Goal: Participate in discussion: Engage in conversation with other users on a specific topic

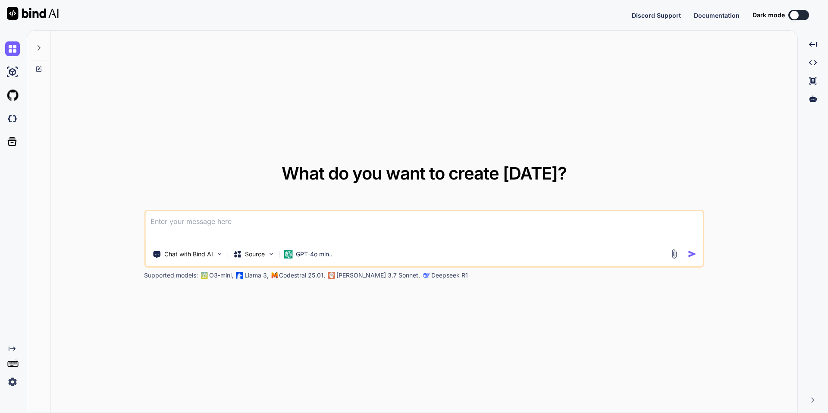
click at [42, 42] on div at bounding box center [39, 46] width 16 height 30
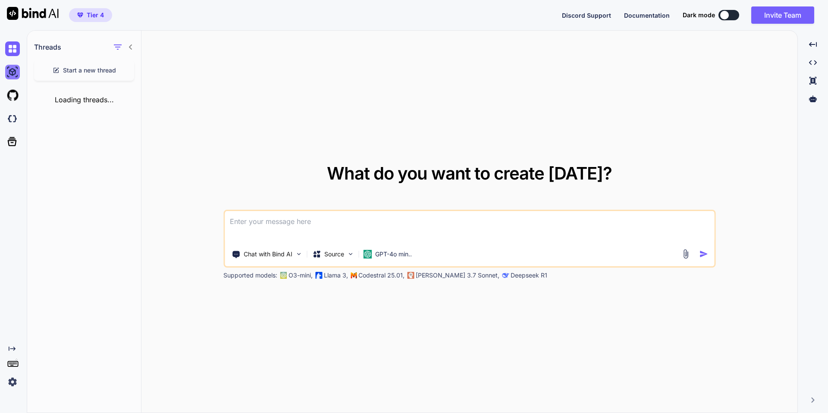
click at [6, 70] on img at bounding box center [12, 72] width 15 height 15
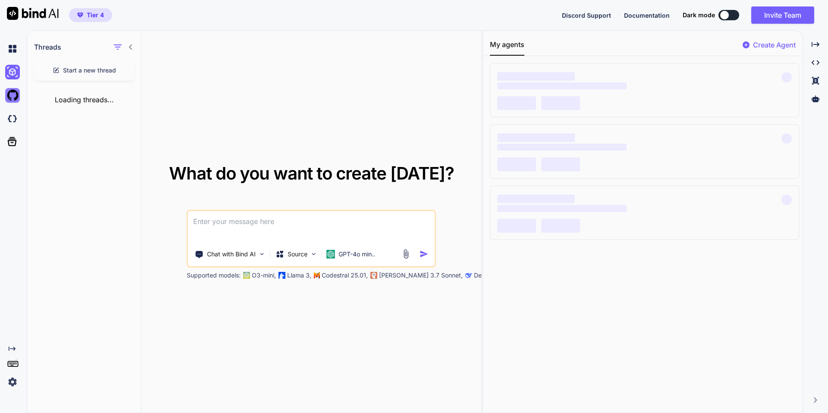
click at [15, 97] on img at bounding box center [12, 95] width 15 height 15
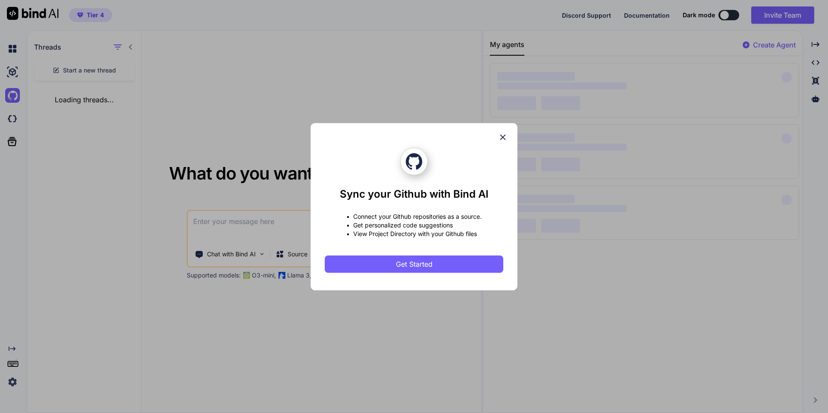
drag, startPoint x: 22, startPoint y: 141, endPoint x: 27, endPoint y: 143, distance: 5.2
click at [25, 143] on div "Sync your Github with Bind AI • Connect your Github repositories as a source. •…" at bounding box center [414, 206] width 828 height 413
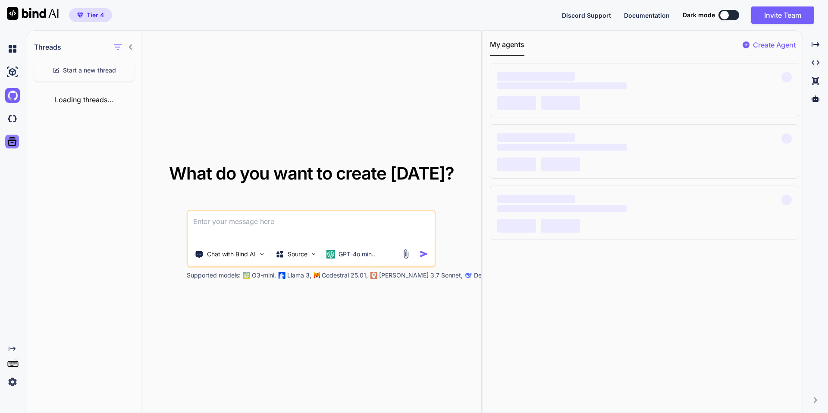
click at [6, 144] on div at bounding box center [12, 142] width 14 height 14
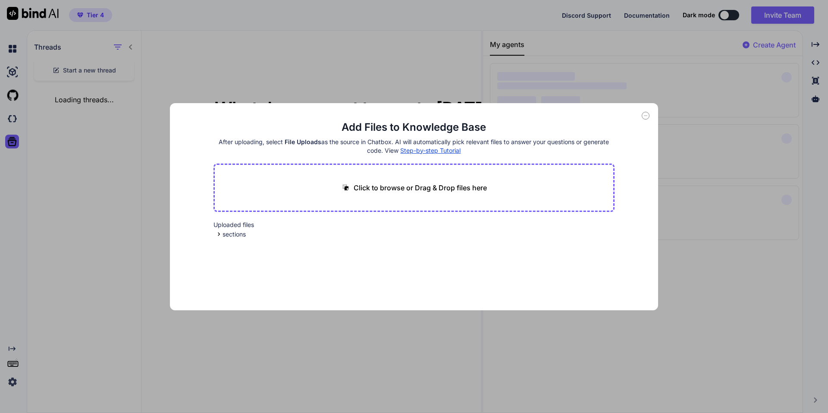
click at [13, 145] on div "Add Files to Knowledge Base After uploading, select File Uploads as the source …" at bounding box center [414, 206] width 828 height 413
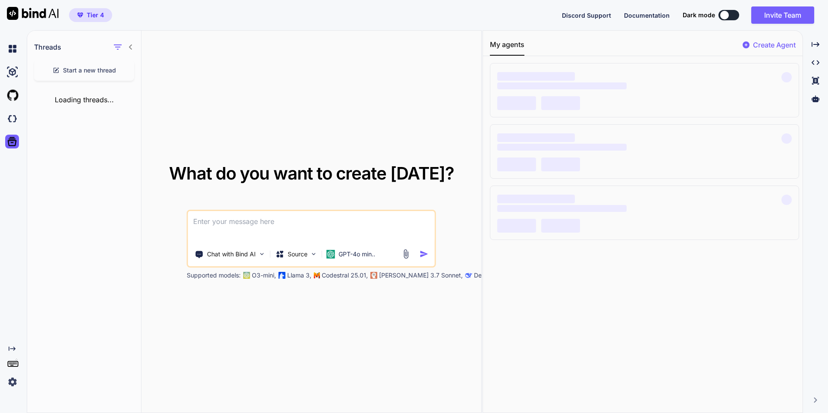
click at [11, 346] on icon "Created with Pixso." at bounding box center [12, 348] width 7 height 7
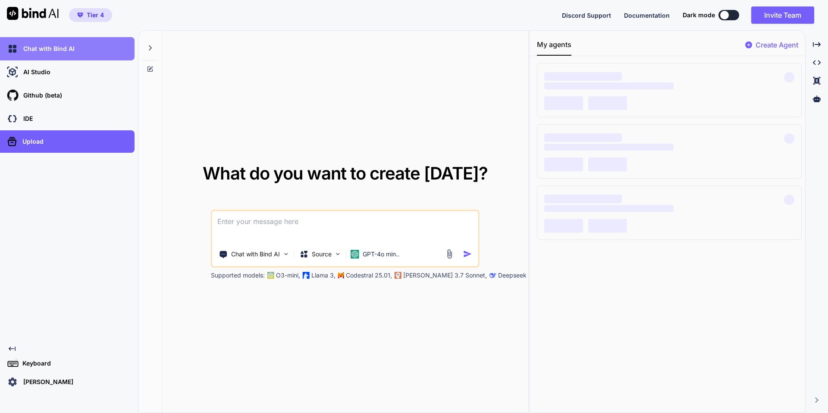
click at [88, 52] on div "Chat with Bind AI" at bounding box center [69, 48] width 129 height 15
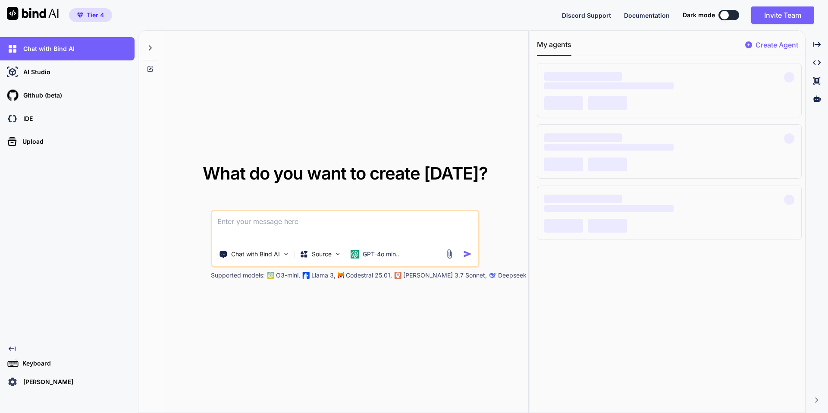
click at [146, 46] on div at bounding box center [150, 46] width 16 height 30
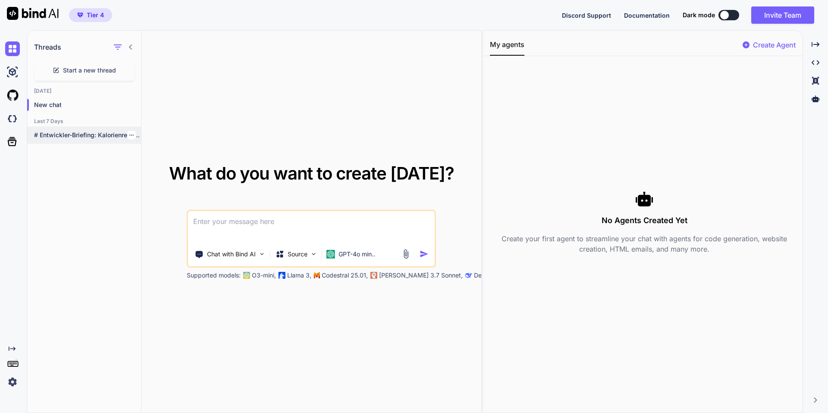
click at [88, 134] on p "# Entwickler-Briefing: Kalorienrechner für Shopify Hier ist..." at bounding box center [87, 135] width 107 height 9
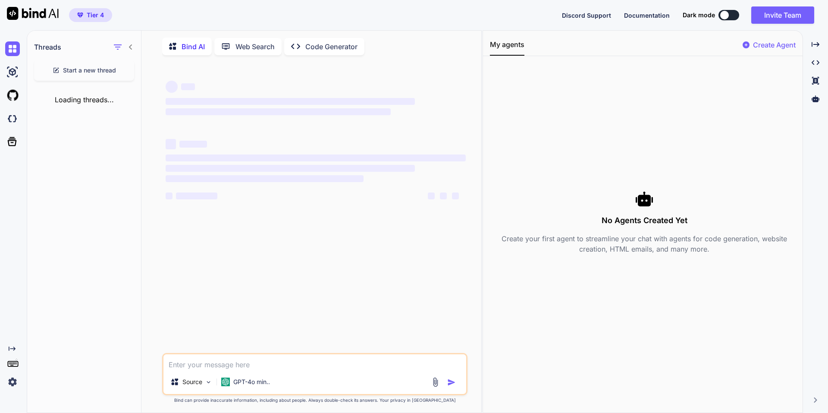
type textarea "x"
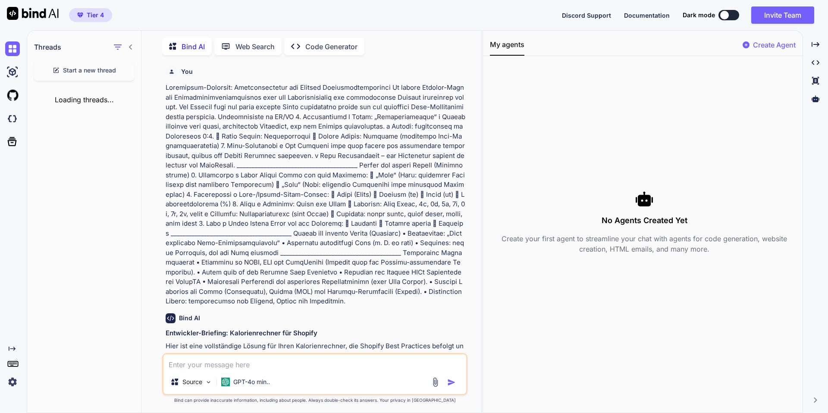
scroll to position [3, 0]
click at [311, 108] on p at bounding box center [316, 193] width 300 height 223
